Goal: Check status

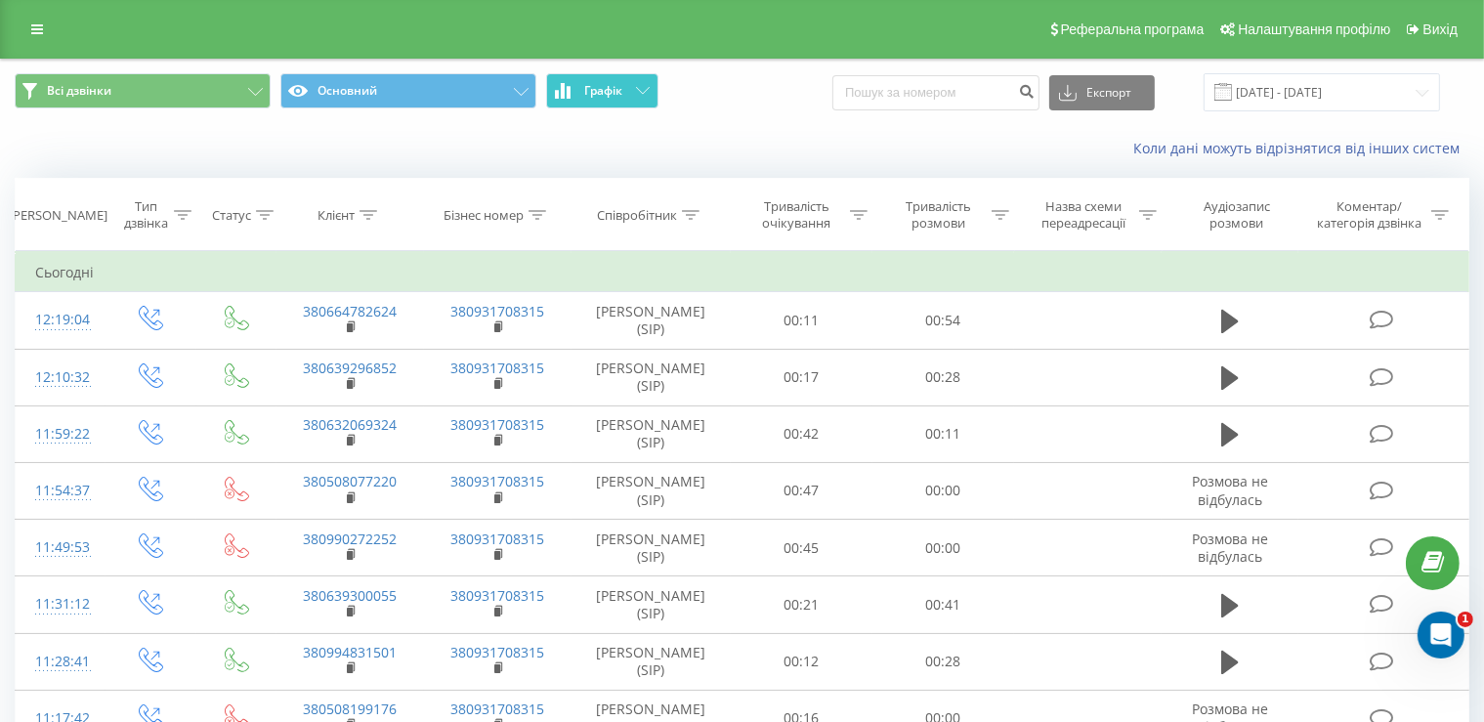
click at [649, 101] on button "Графік" at bounding box center [602, 90] width 112 height 35
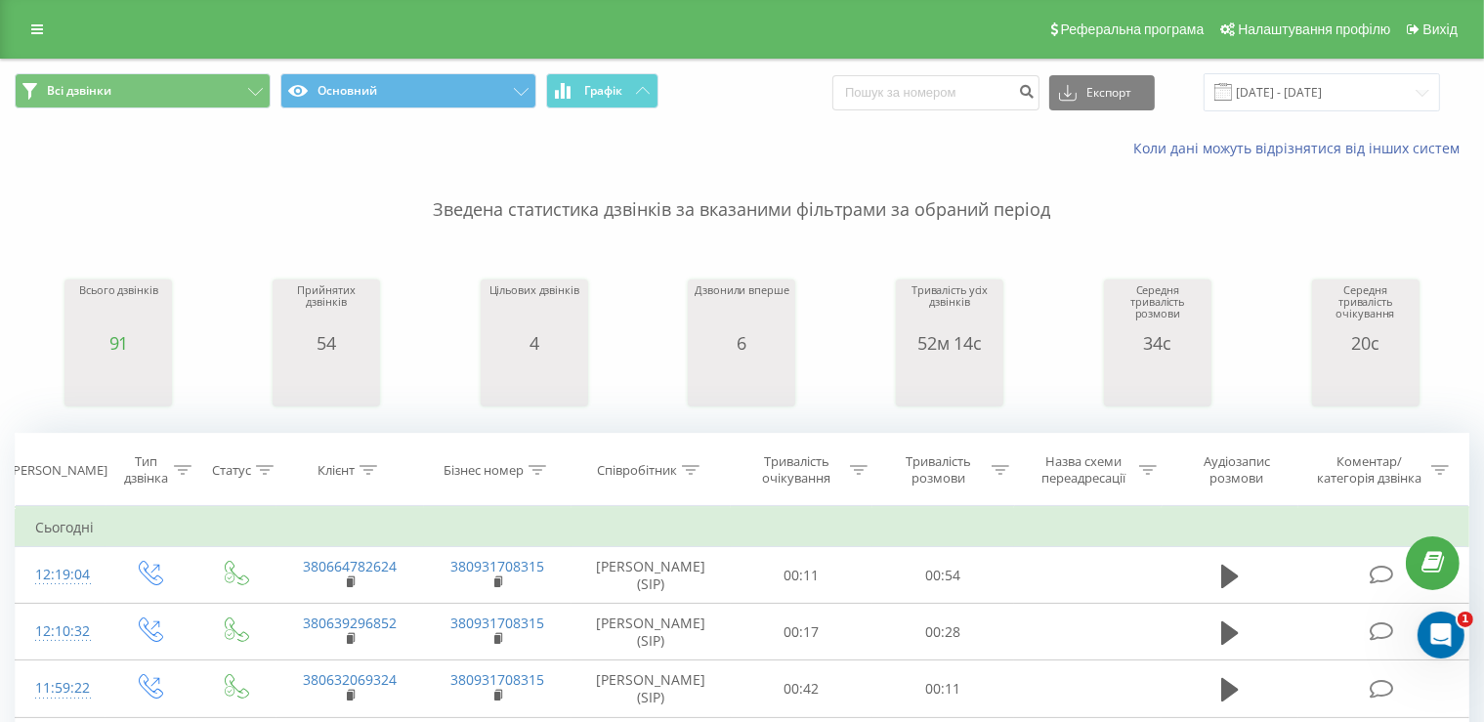
click at [154, 332] on div "Всього дзвінків" at bounding box center [118, 308] width 78 height 49
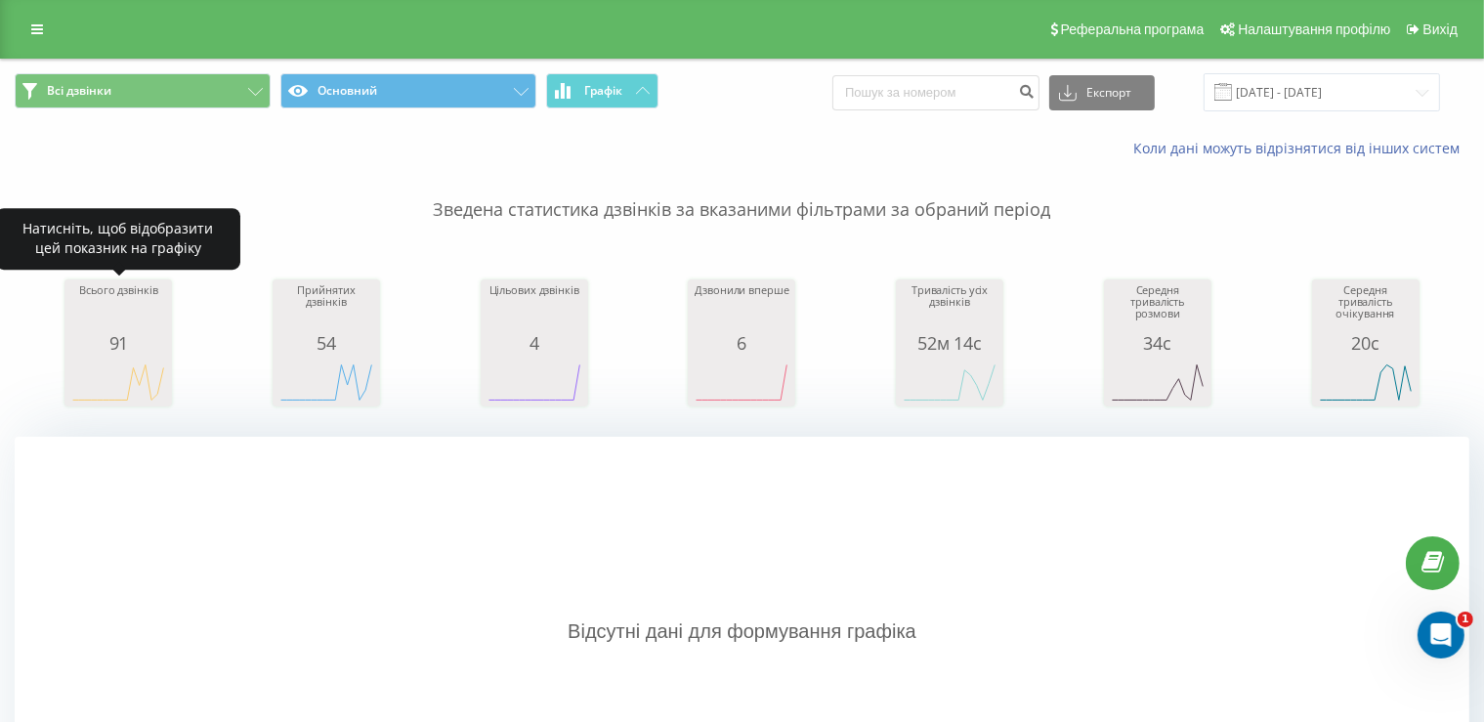
click at [99, 349] on div "91" at bounding box center [118, 343] width 98 height 20
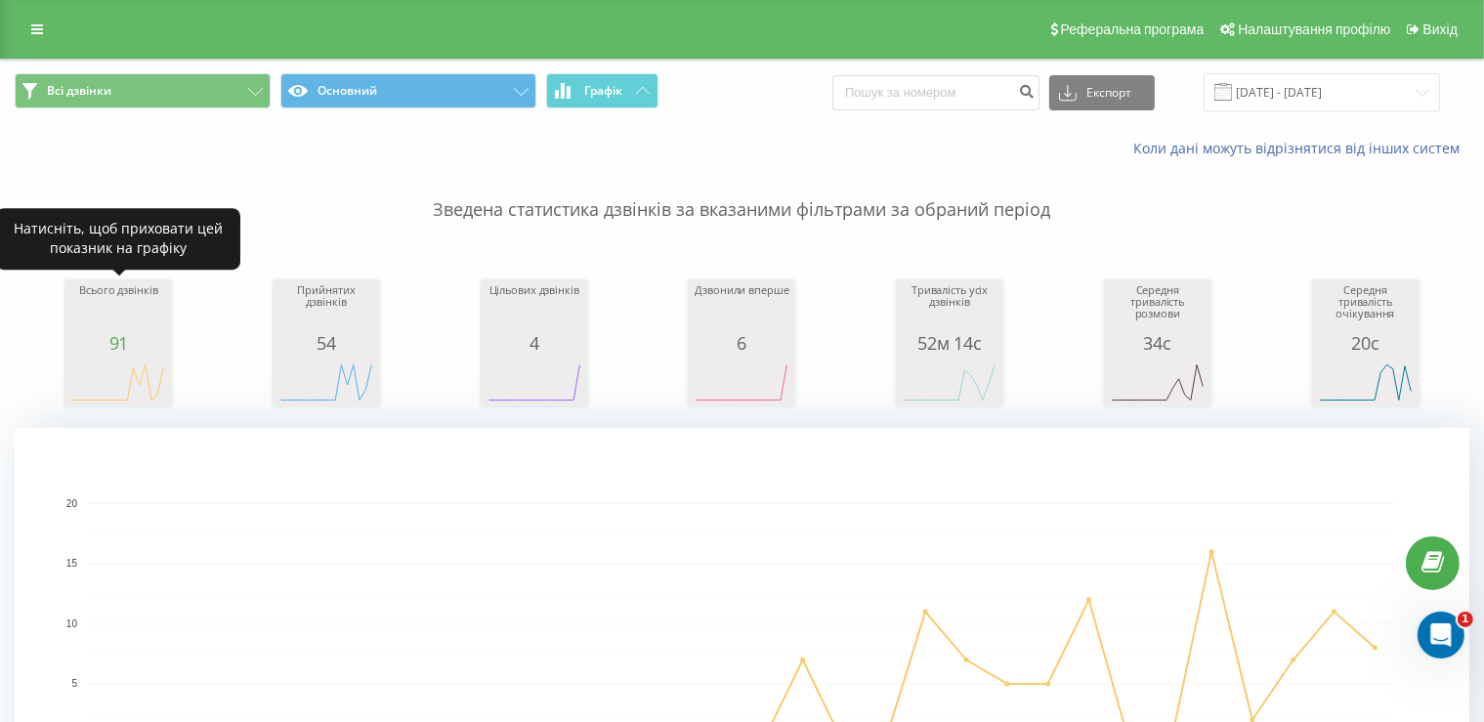
click at [104, 350] on div "91" at bounding box center [118, 343] width 98 height 20
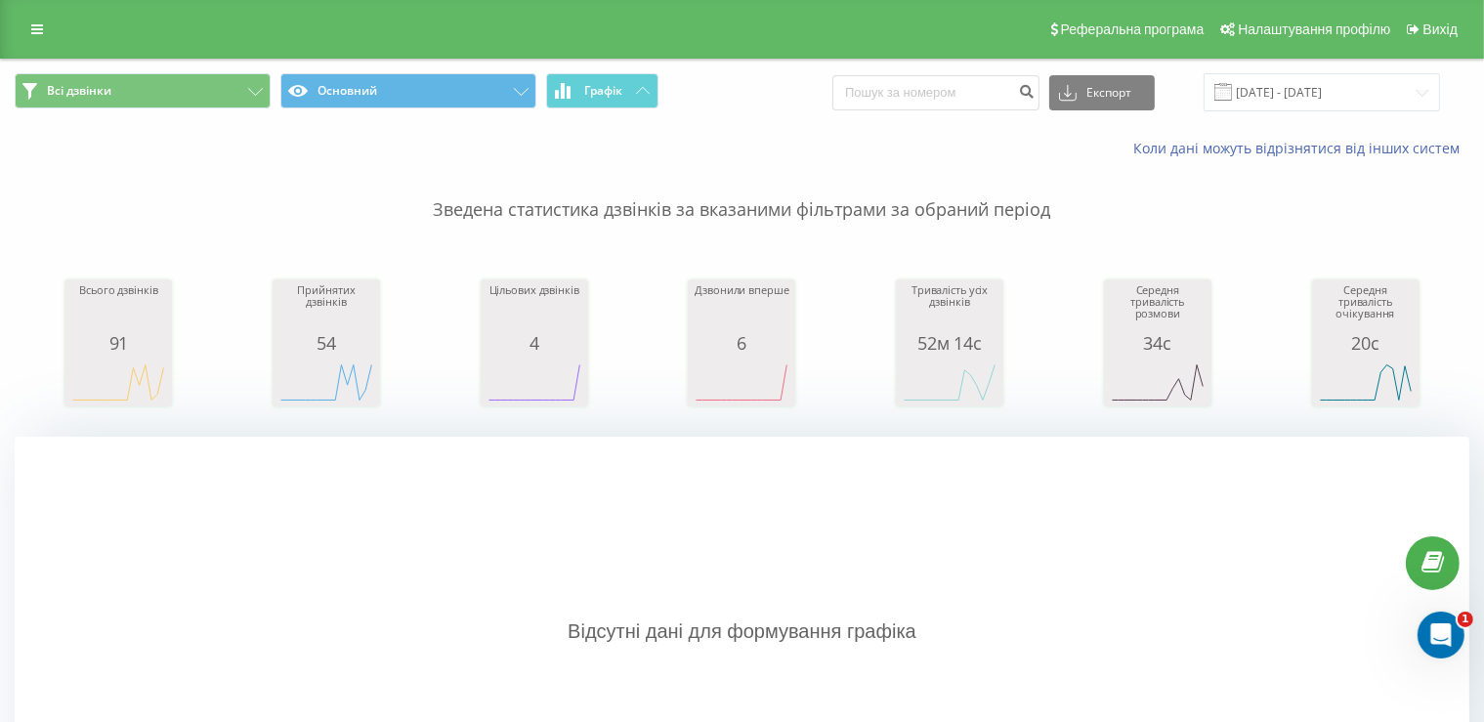
drag, startPoint x: 948, startPoint y: 333, endPoint x: 317, endPoint y: 378, distance: 632.7
click at [277, 393] on div "Всього дзвінків 91 date totalCalls [DATE] 0 [DATE] 0 [DATE] 0 [DATE] 0 [DATE] 0…" at bounding box center [742, 324] width 1455 height 168
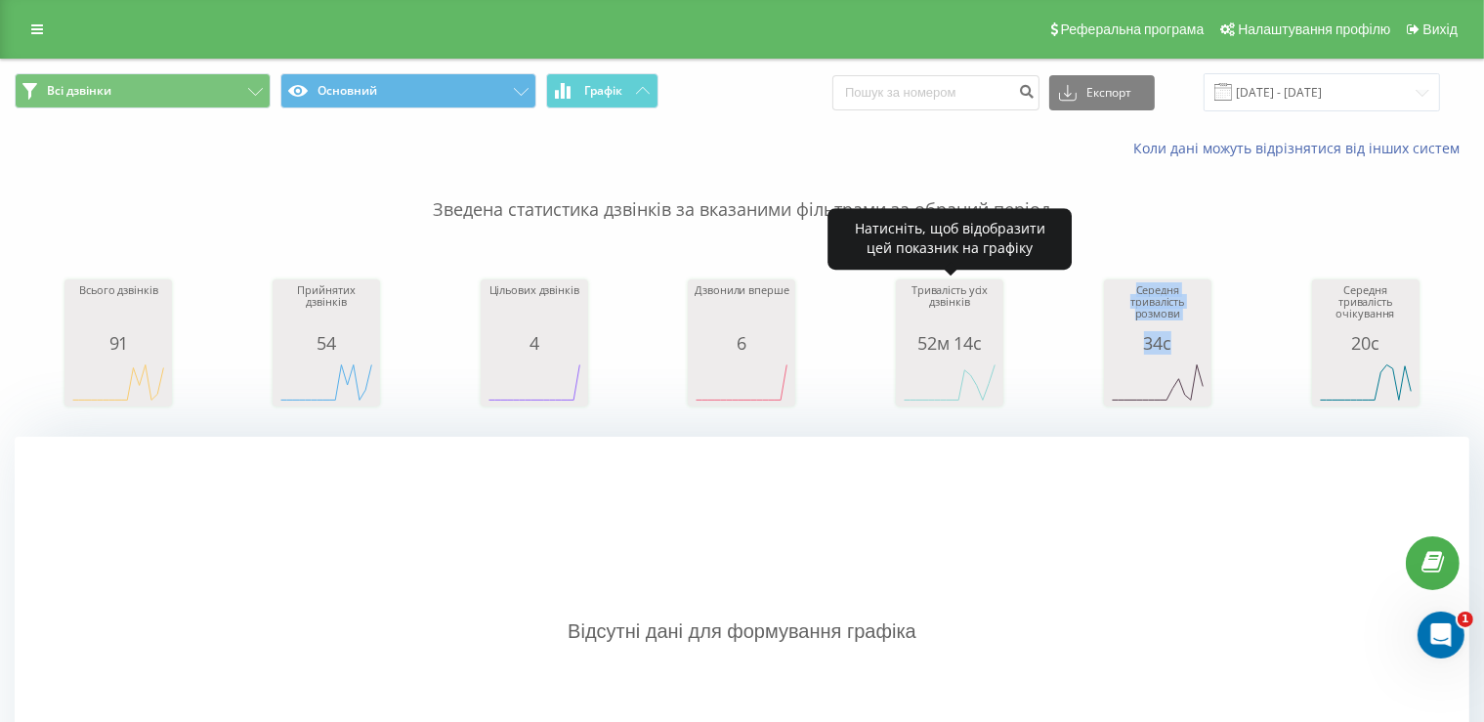
drag, startPoint x: 1002, startPoint y: 350, endPoint x: 1005, endPoint y: 385, distance: 35.3
click at [1055, 381] on div "Всього дзвінків 91 date totalCalls [DATE] 0 [DATE] 0 [DATE] 0 [DATE] 0 [DATE] 0…" at bounding box center [742, 324] width 1455 height 168
drag, startPoint x: 945, startPoint y: 348, endPoint x: 760, endPoint y: 480, distance: 226.9
click at [929, 479] on div "Зведена статистика дзвінків за вказаними фільтрами за обраний період Всього дзв…" at bounding box center [742, 492] width 1455 height 668
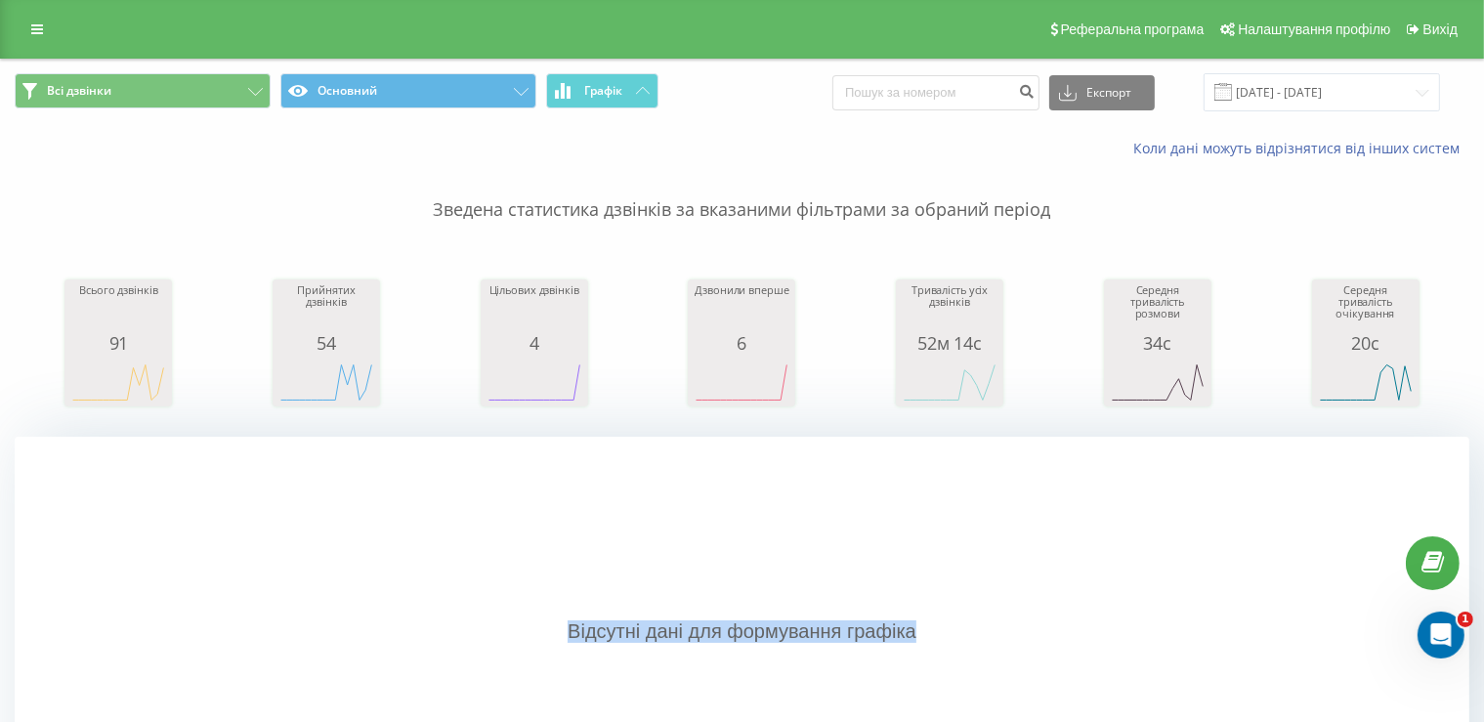
drag, startPoint x: 1013, startPoint y: 352, endPoint x: 1091, endPoint y: 478, distance: 148.3
click at [1091, 478] on div "Зведена статистика дзвінків за вказаними фільтрами за обраний період Всього дзв…" at bounding box center [742, 492] width 1455 height 668
click at [1139, 346] on div "34с" at bounding box center [1158, 343] width 98 height 20
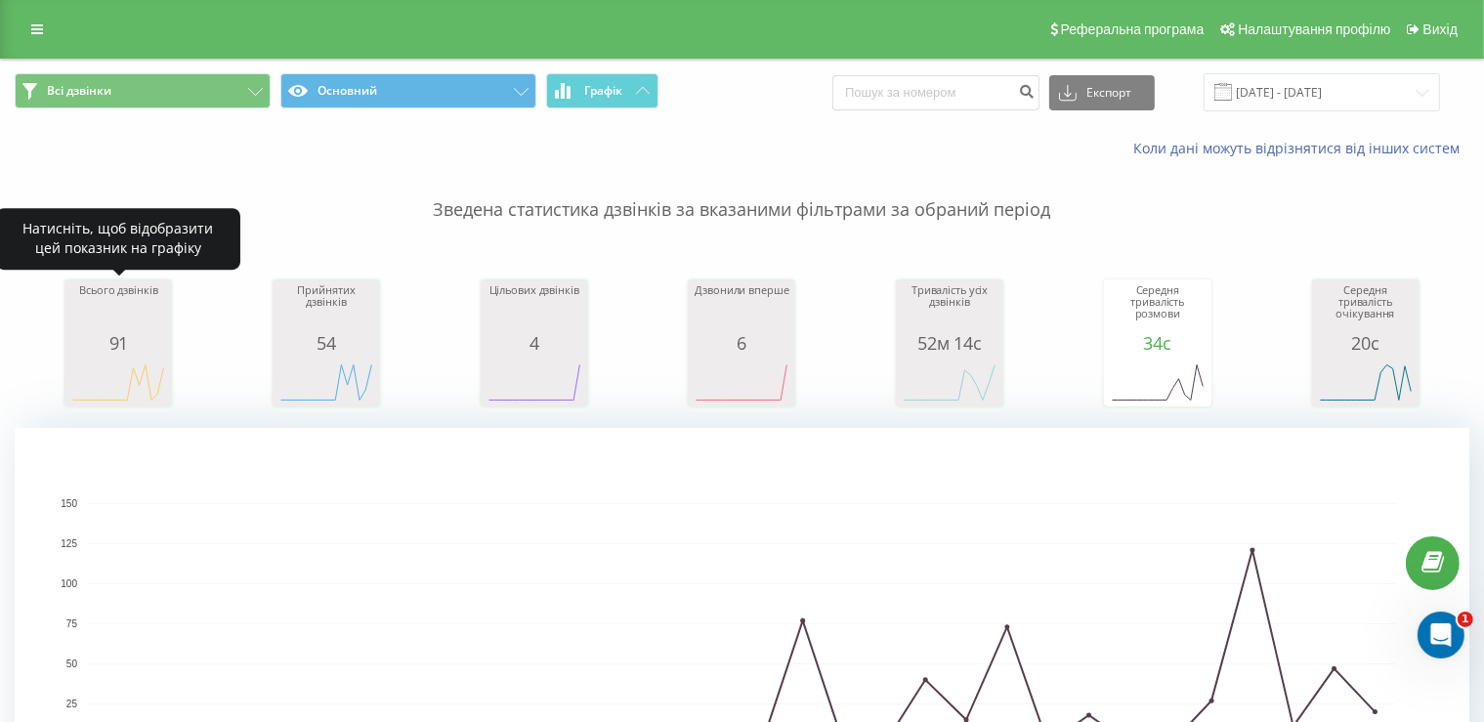
click at [133, 338] on div "91" at bounding box center [118, 343] width 98 height 20
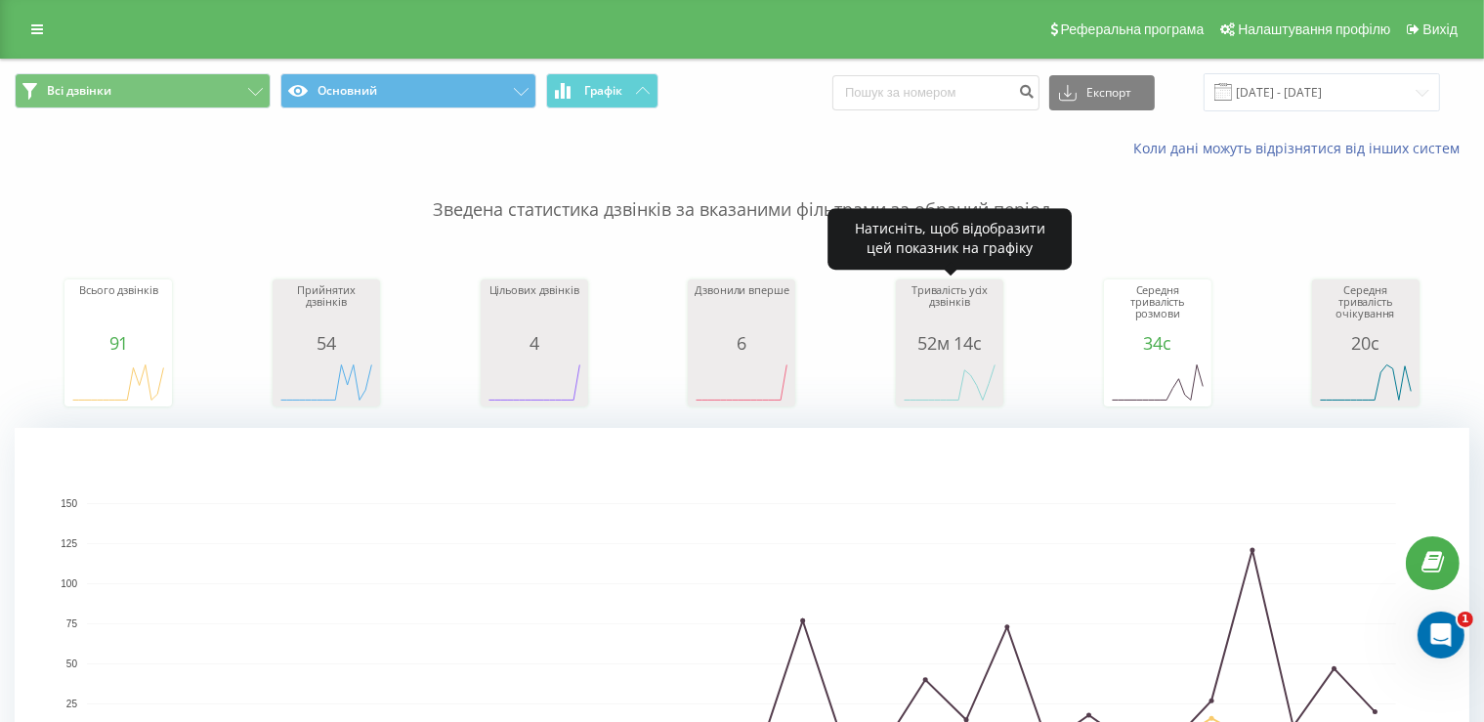
click at [990, 359] on icon "A chart." at bounding box center [950, 382] width 98 height 59
